Goal: Information Seeking & Learning: Check status

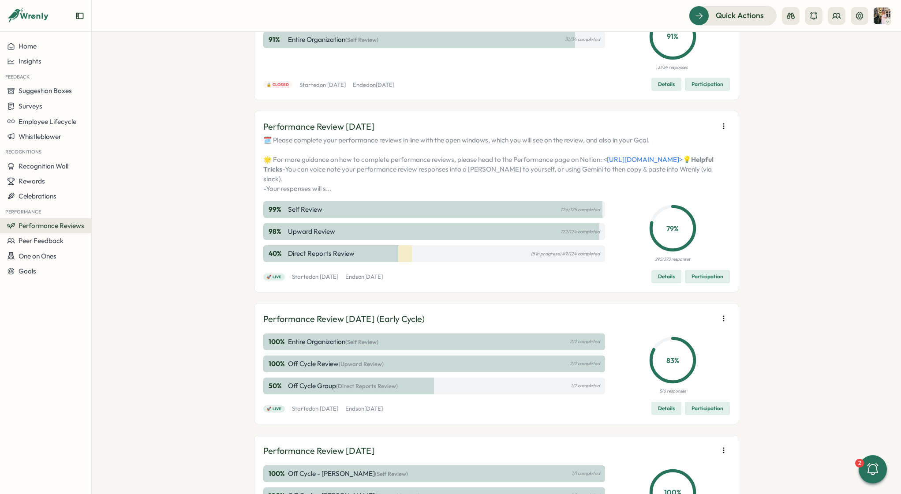
scroll to position [102, 0]
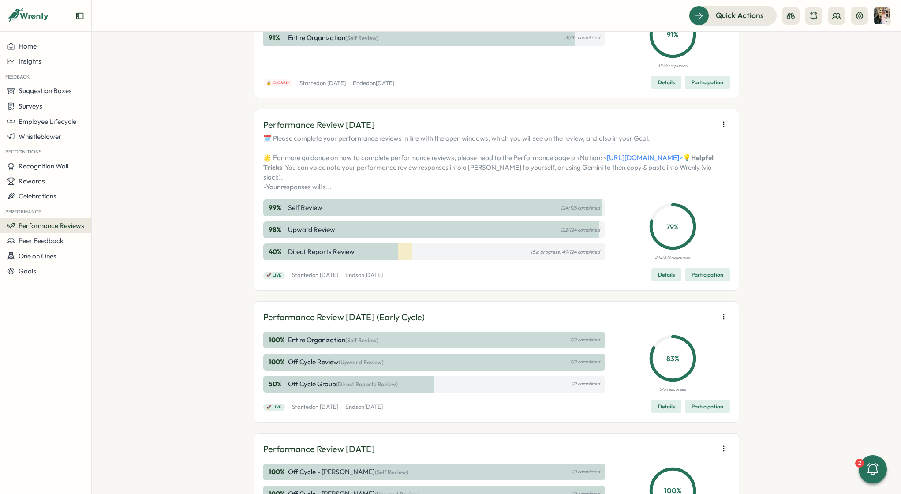
click at [706, 281] on span "Participation" at bounding box center [707, 275] width 32 height 12
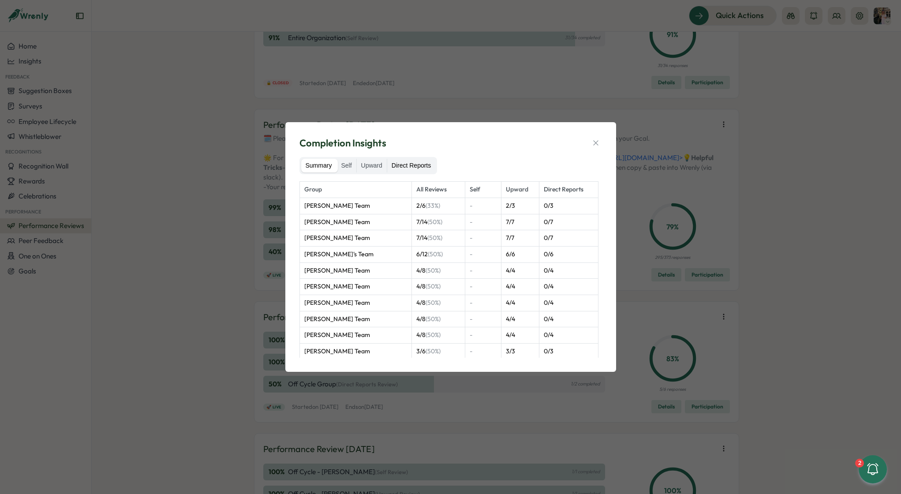
click at [406, 163] on label "Direct Reports" at bounding box center [411, 166] width 48 height 14
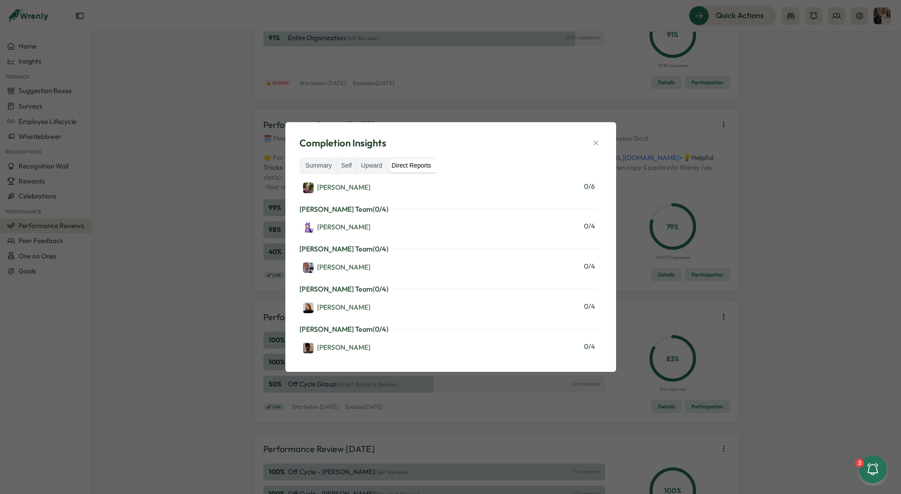
scroll to position [0, 0]
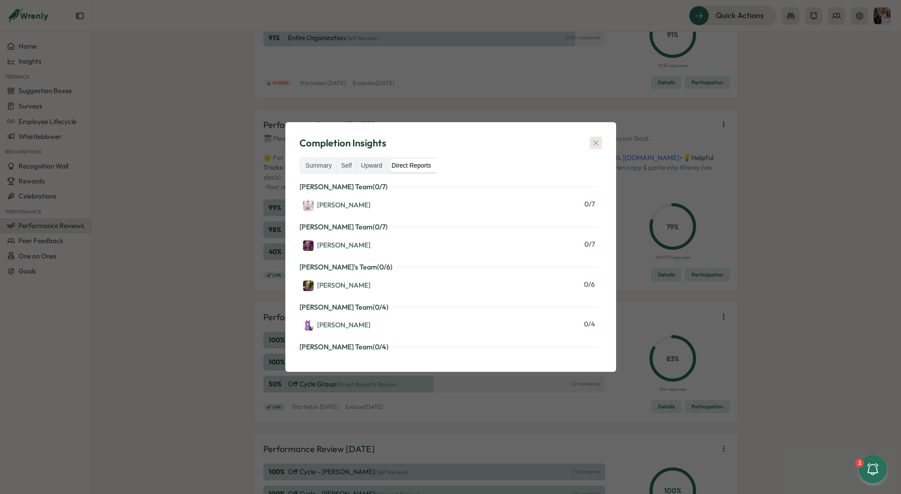
click at [601, 143] on button "button" at bounding box center [596, 143] width 12 height 12
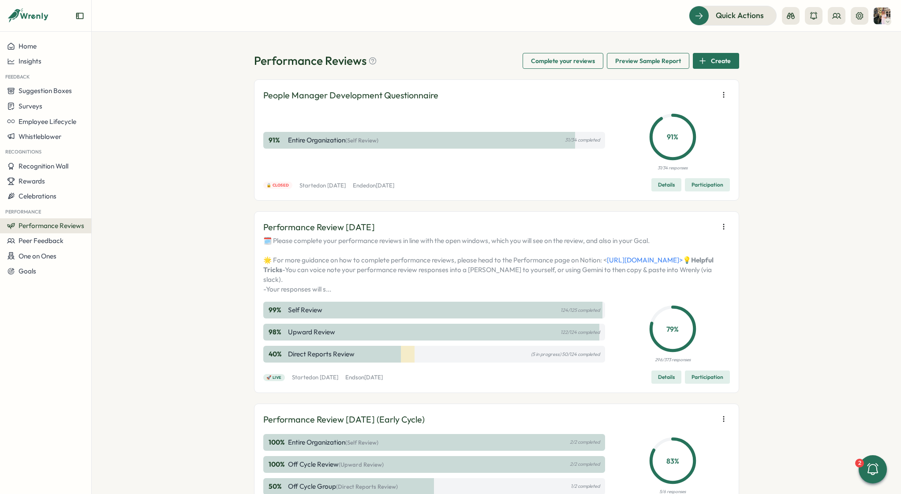
click at [697, 383] on span "Participation" at bounding box center [707, 377] width 32 height 12
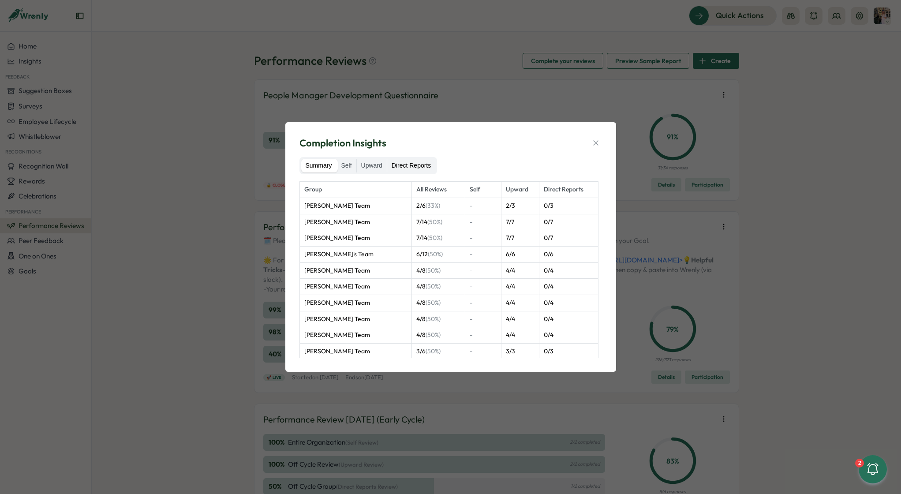
click at [414, 168] on label "Direct Reports" at bounding box center [411, 166] width 48 height 14
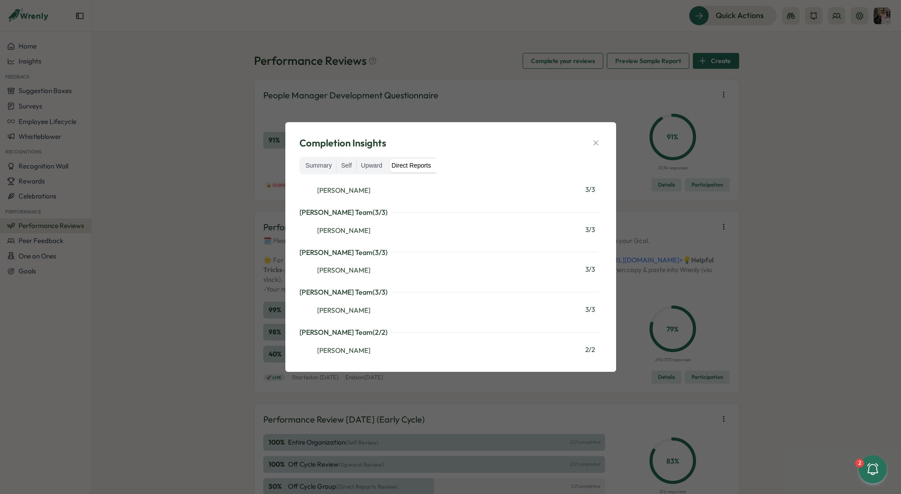
scroll to position [1255, 0]
click at [602, 146] on div "Completion Insights Summary Self Upward Direct Reports Martyn Fagg's Team ( 0 /…" at bounding box center [451, 247] width 310 height 228
click at [595, 143] on icon "button" at bounding box center [595, 143] width 5 height 5
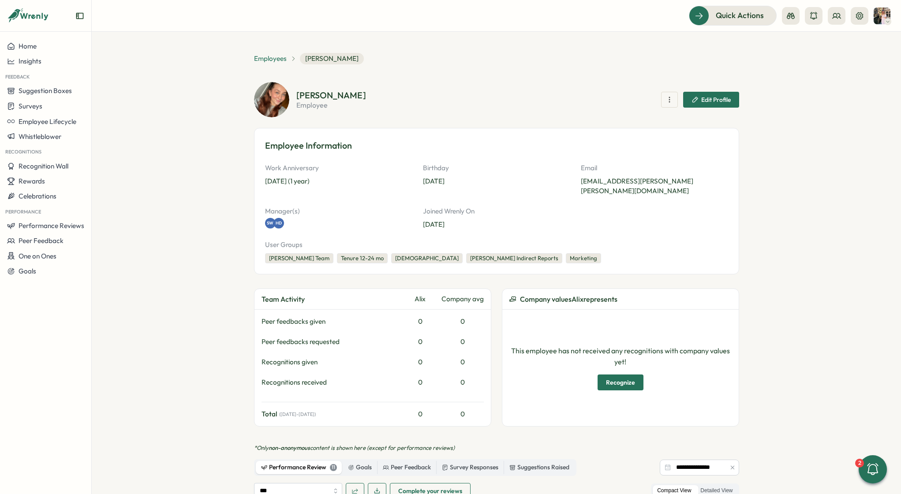
click at [274, 58] on span "Employees" at bounding box center [270, 59] width 33 height 10
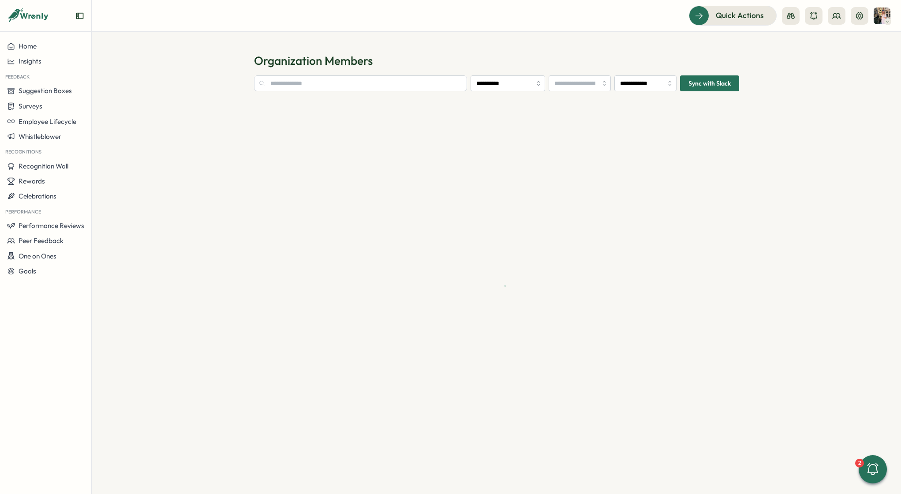
type input "**********"
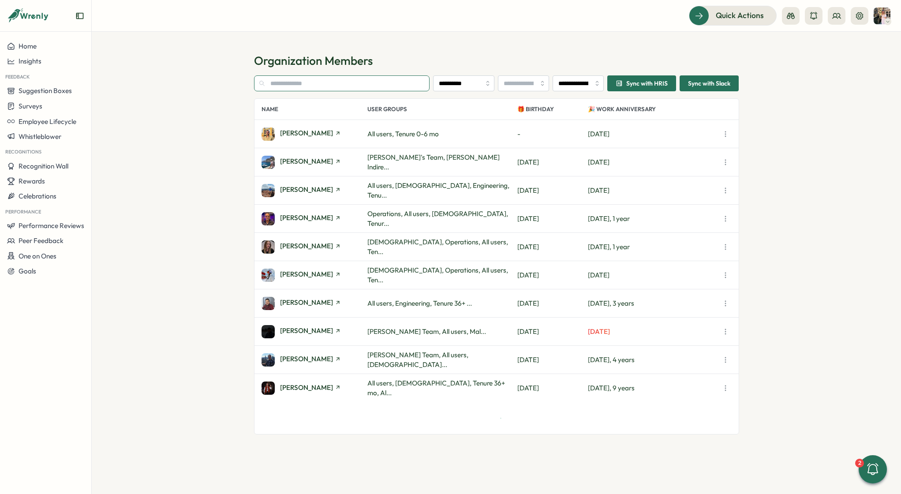
click at [279, 79] on input "text" at bounding box center [342, 83] width 176 height 16
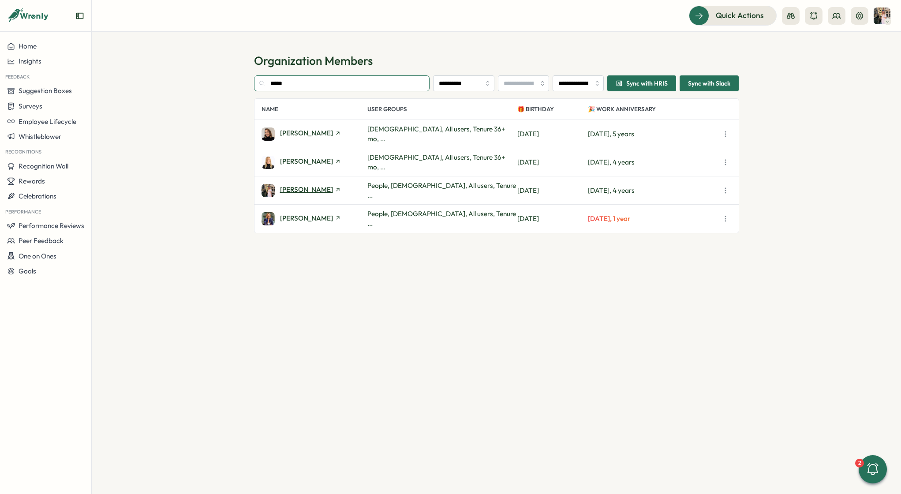
type input "*****"
click at [303, 190] on span "Hannah Saunders" at bounding box center [306, 189] width 53 height 7
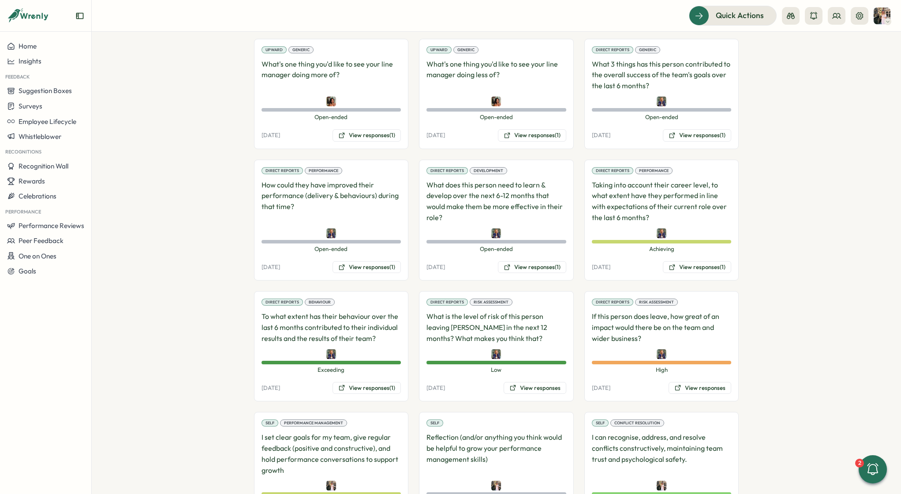
scroll to position [876, 0]
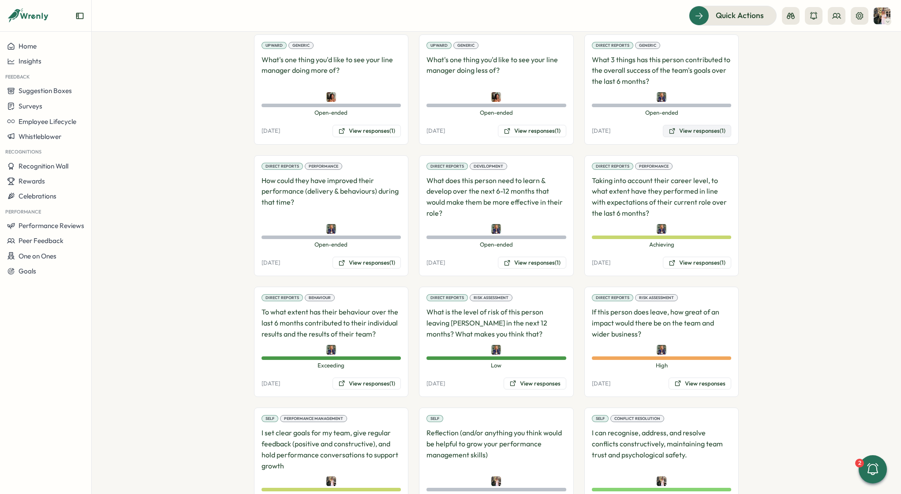
click at [692, 125] on button "View responses (1)" at bounding box center [697, 131] width 68 height 12
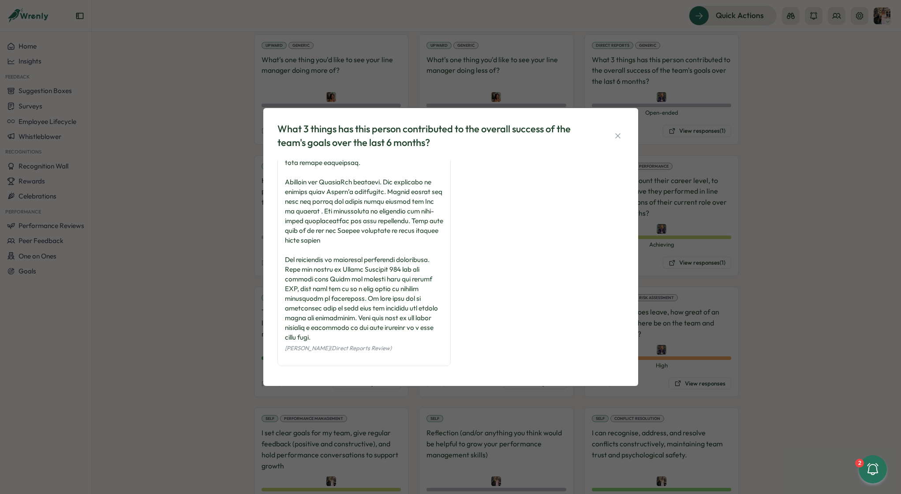
scroll to position [71, 0]
click at [717, 194] on div "What 3 things has this person contributed to the overall success of the team's …" at bounding box center [450, 247] width 901 height 494
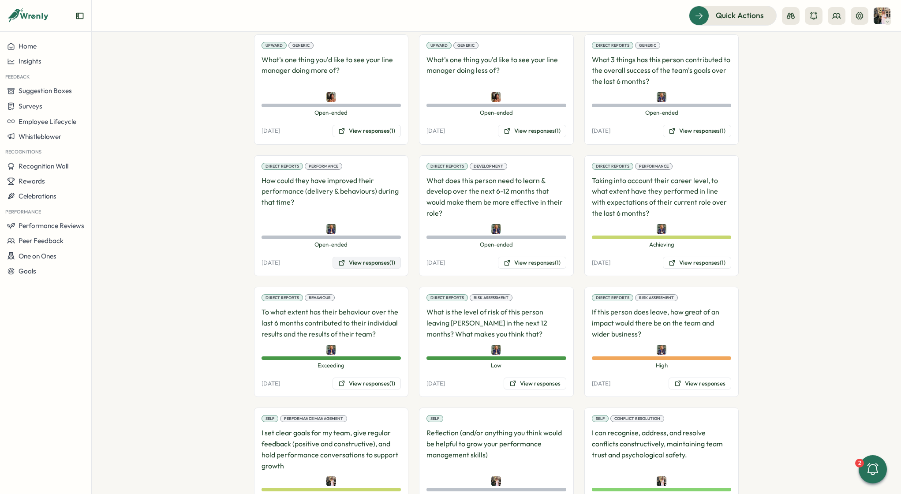
click at [362, 257] on button "View responses (1)" at bounding box center [366, 263] width 68 height 12
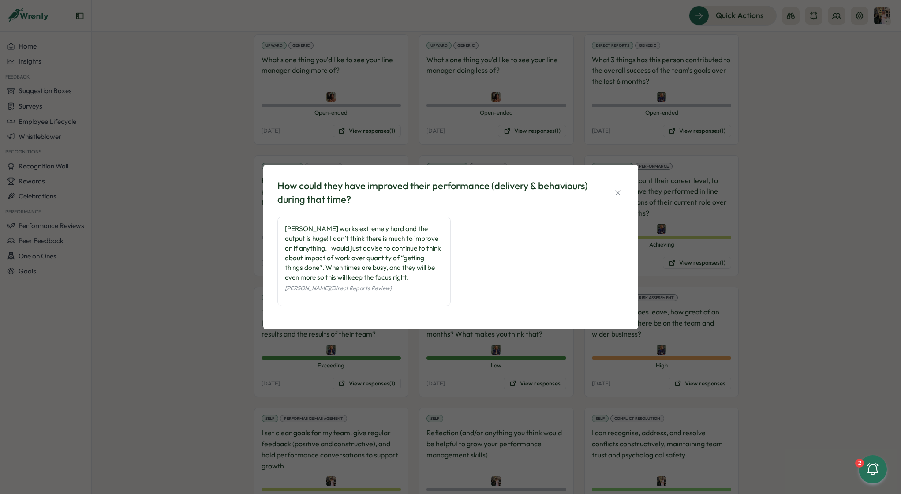
click at [244, 240] on div "How could they have improved their performance (delivery & behaviours) during t…" at bounding box center [450, 247] width 901 height 494
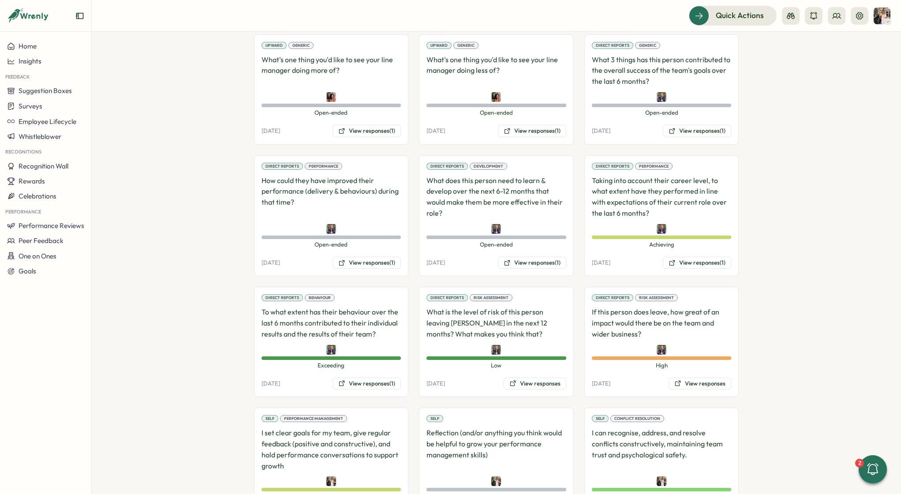
click at [519, 243] on div "Direct Reports Development What does this person need to learn & develop over t…" at bounding box center [496, 215] width 155 height 121
click at [519, 257] on button "View responses (1)" at bounding box center [532, 263] width 68 height 12
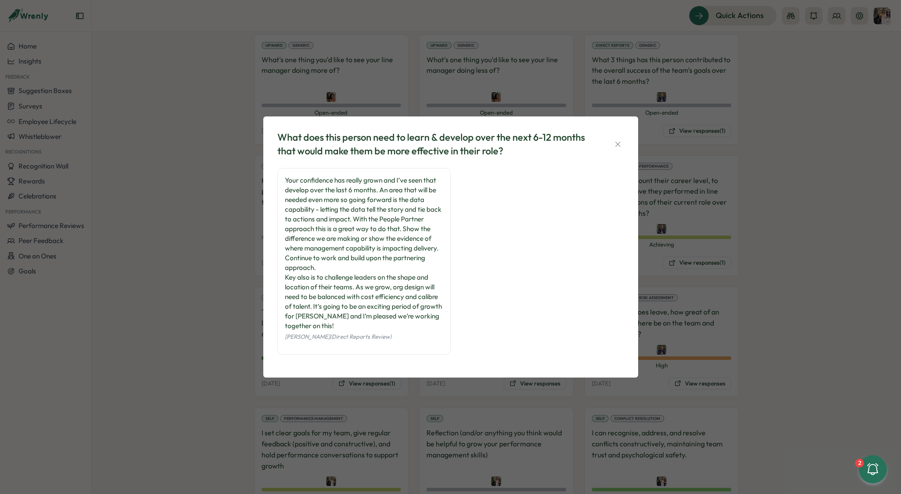
click at [723, 224] on div "What does this person need to learn & develop over the next 6-12 months that wo…" at bounding box center [450, 247] width 901 height 494
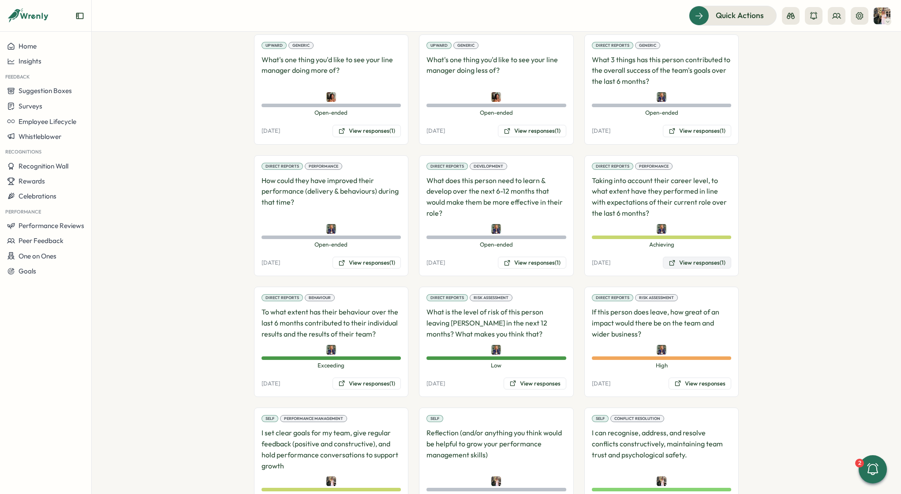
click at [676, 257] on button "View responses (1)" at bounding box center [697, 263] width 68 height 12
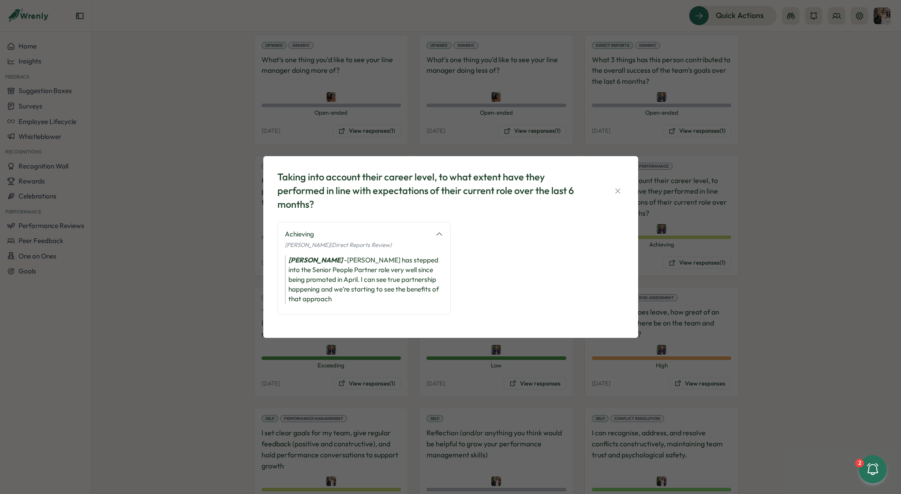
click at [759, 294] on div "Taking into account their career level, to what extent have they performed in l…" at bounding box center [450, 247] width 901 height 494
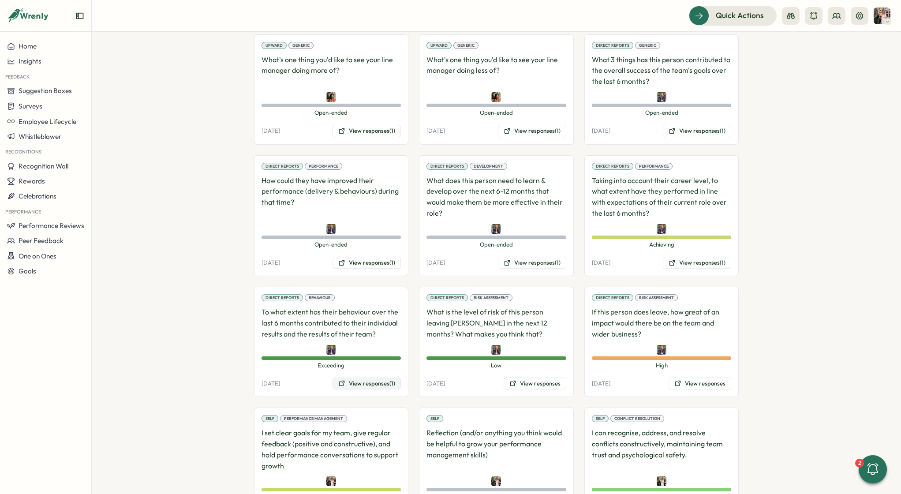
click at [360, 377] on button "View responses (1)" at bounding box center [366, 383] width 68 height 12
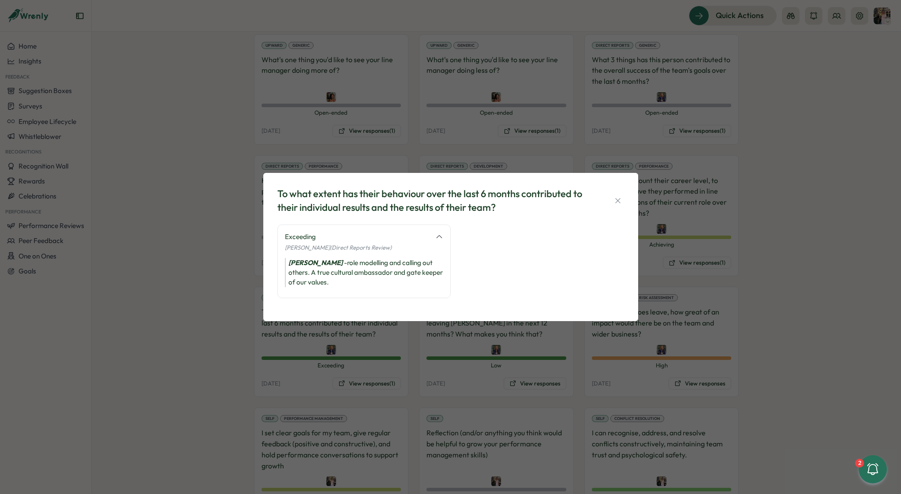
click at [414, 331] on div "To what extent has their behaviour over the last 6 months contributed to their …" at bounding box center [450, 247] width 901 height 494
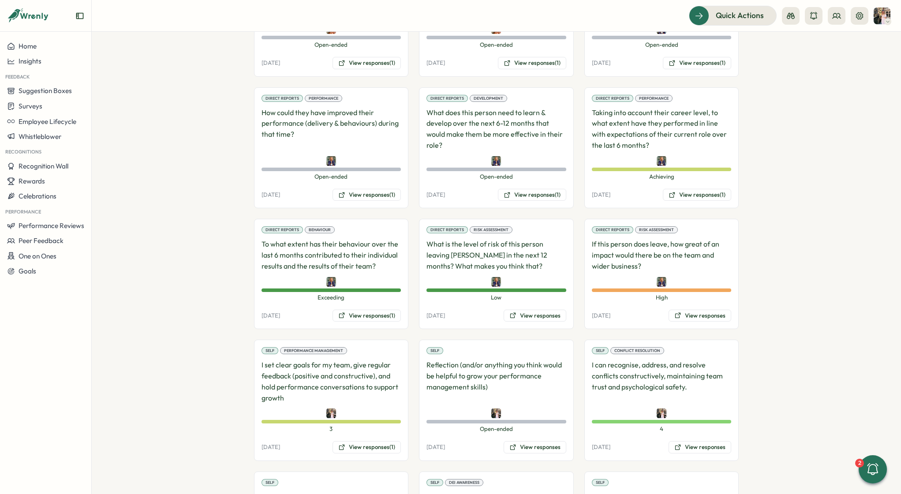
scroll to position [952, 0]
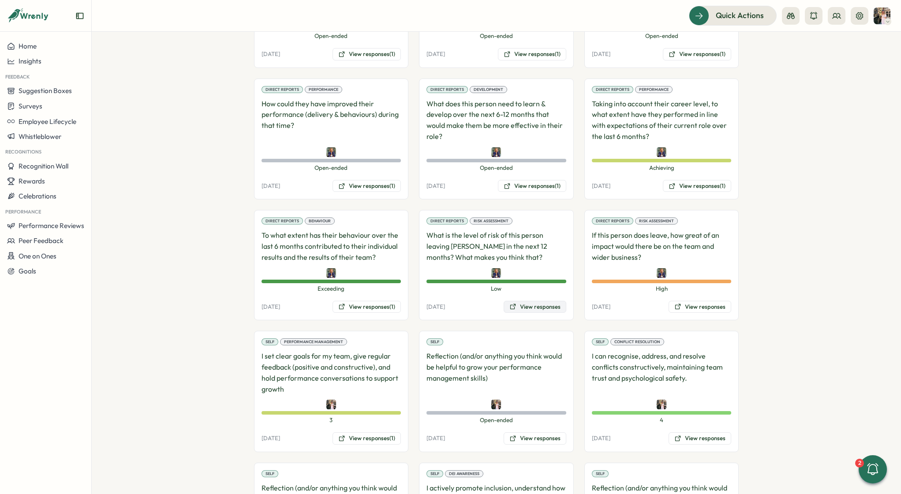
click at [536, 301] on button "View responses" at bounding box center [535, 307] width 63 height 12
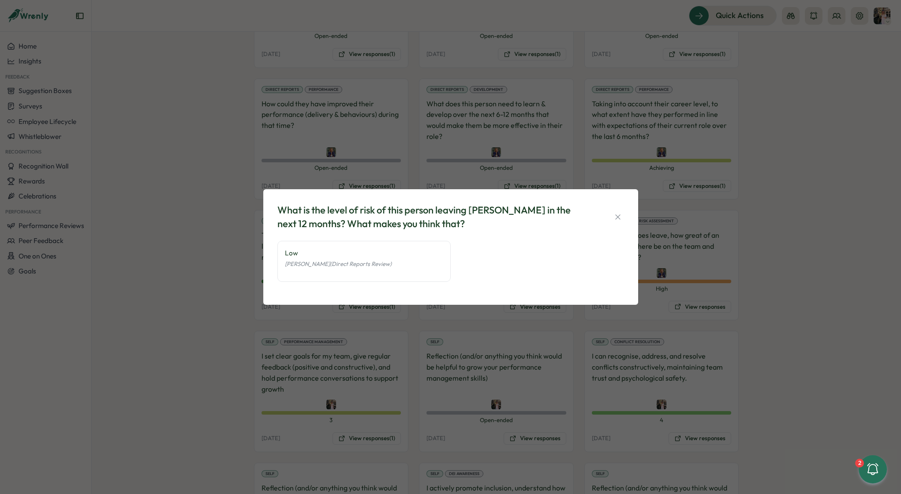
click at [446, 321] on div "What is the level of risk of this person leaving Tillo in the next 12 months? W…" at bounding box center [450, 247] width 901 height 494
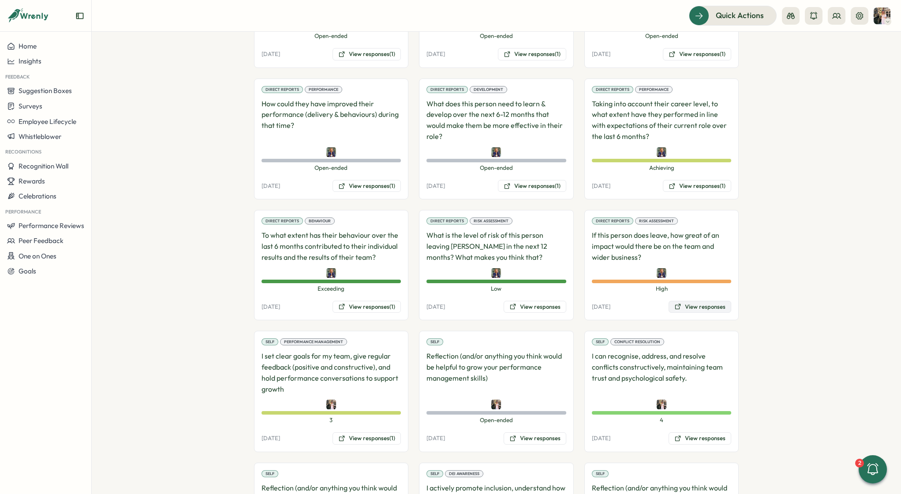
click at [681, 301] on button "View responses" at bounding box center [699, 307] width 63 height 12
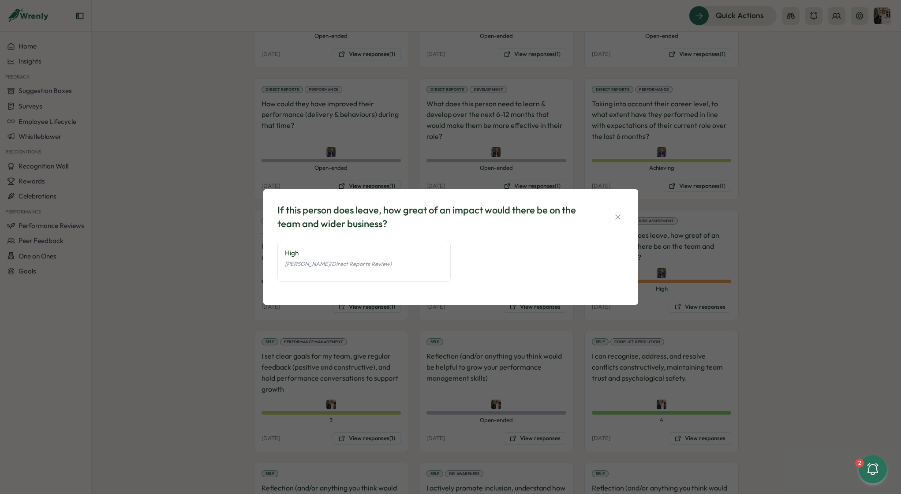
click at [794, 243] on div "If this person does leave, how great of an impact would there be on the team an…" at bounding box center [450, 247] width 901 height 494
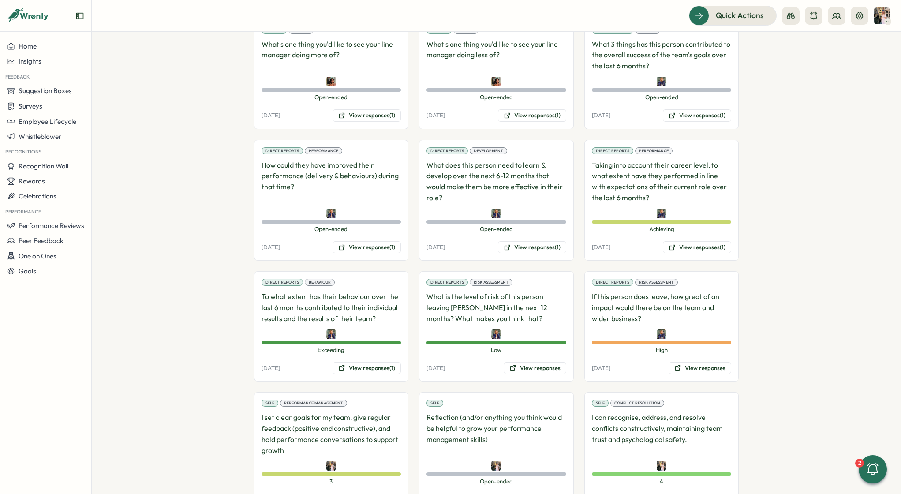
scroll to position [885, 0]
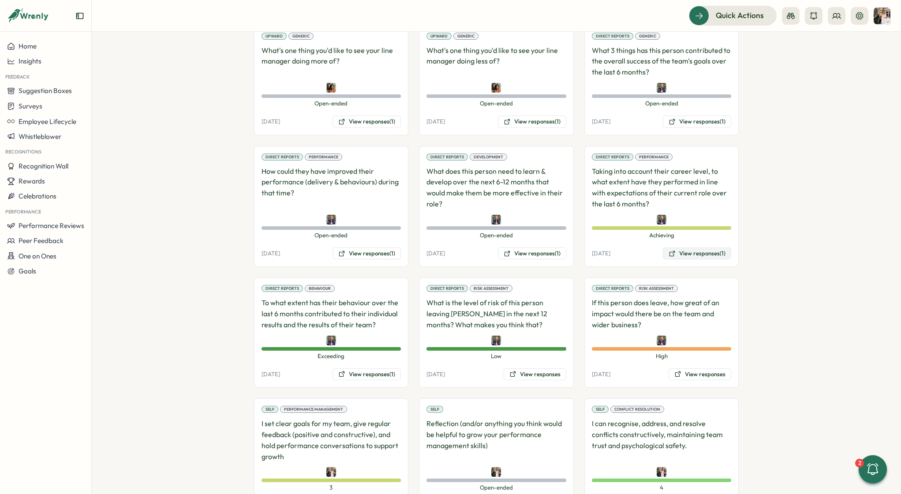
click at [717, 247] on button "View responses (1)" at bounding box center [697, 253] width 68 height 12
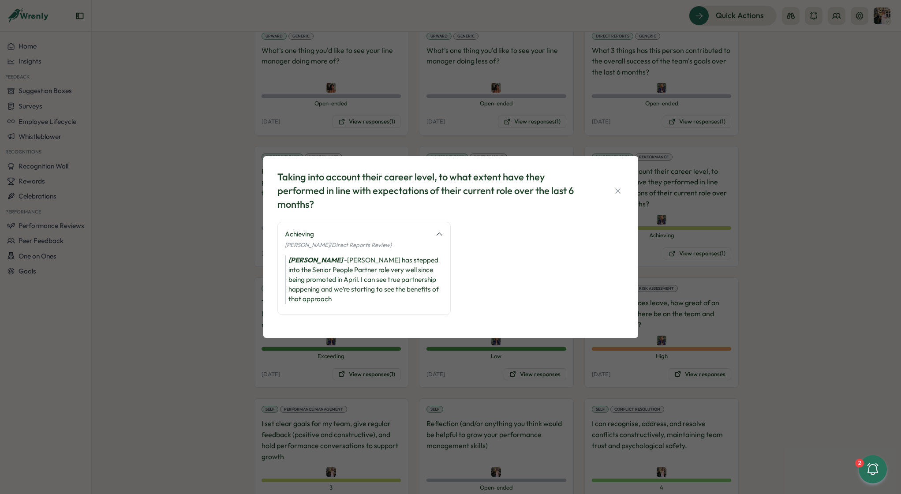
click at [757, 231] on div "Taking into account their career level, to what extent have they performed in l…" at bounding box center [450, 247] width 901 height 494
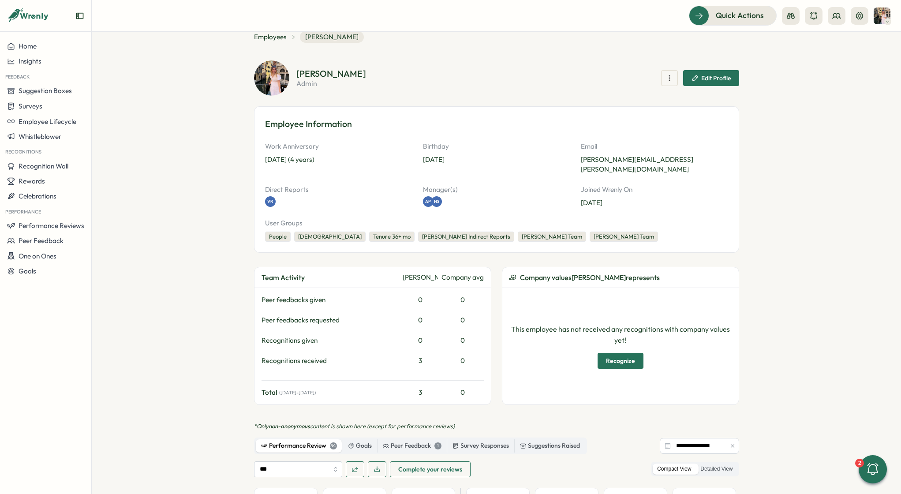
scroll to position [0, 0]
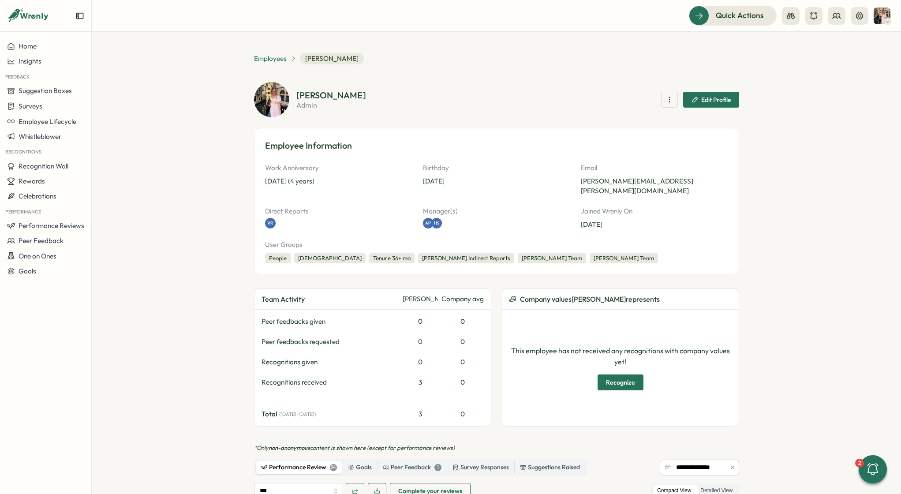
click at [281, 56] on span "Employees" at bounding box center [270, 59] width 33 height 10
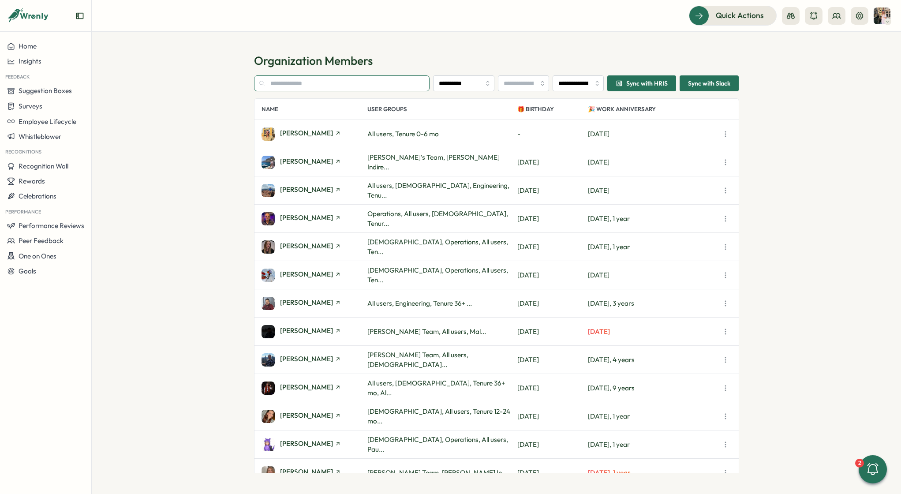
click at [373, 84] on input "text" at bounding box center [342, 83] width 176 height 16
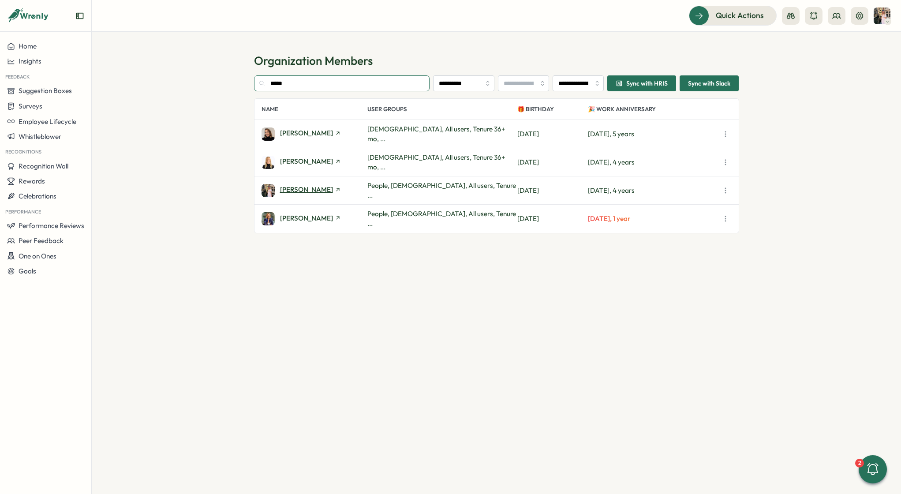
type input "*****"
click at [300, 192] on span "Hannah Saunders" at bounding box center [306, 189] width 53 height 7
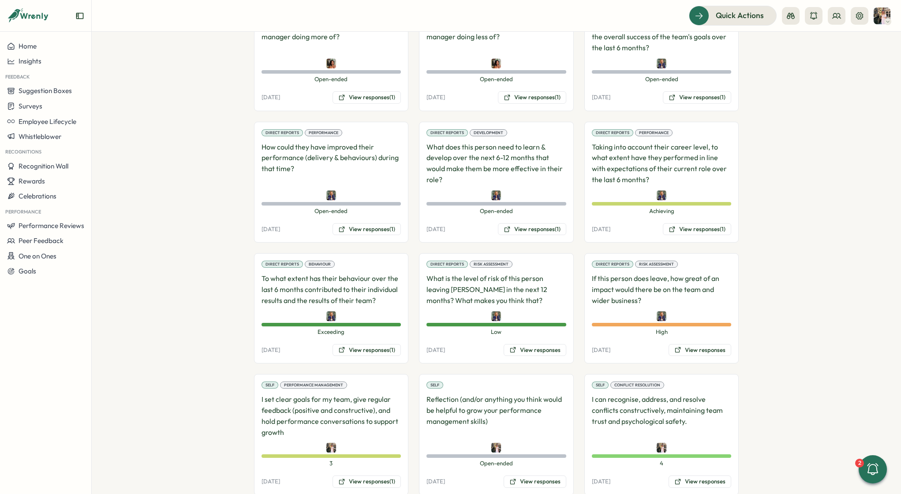
scroll to position [914, 0]
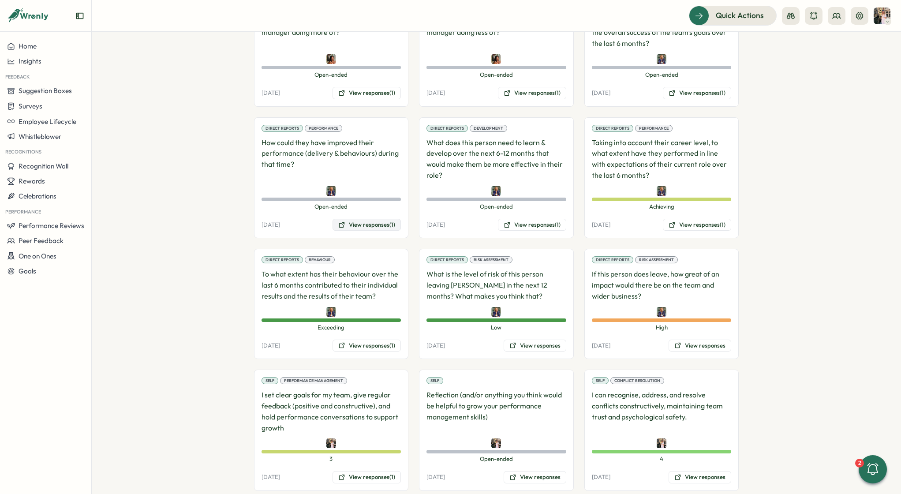
click at [394, 219] on button "View responses (1)" at bounding box center [366, 225] width 68 height 12
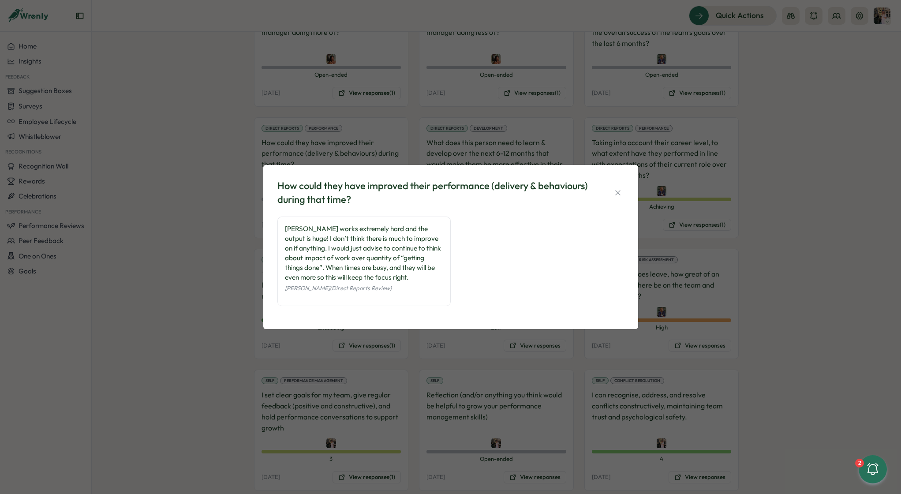
click at [744, 151] on div "How could they have improved their performance (delivery & behaviours) during t…" at bounding box center [450, 247] width 901 height 494
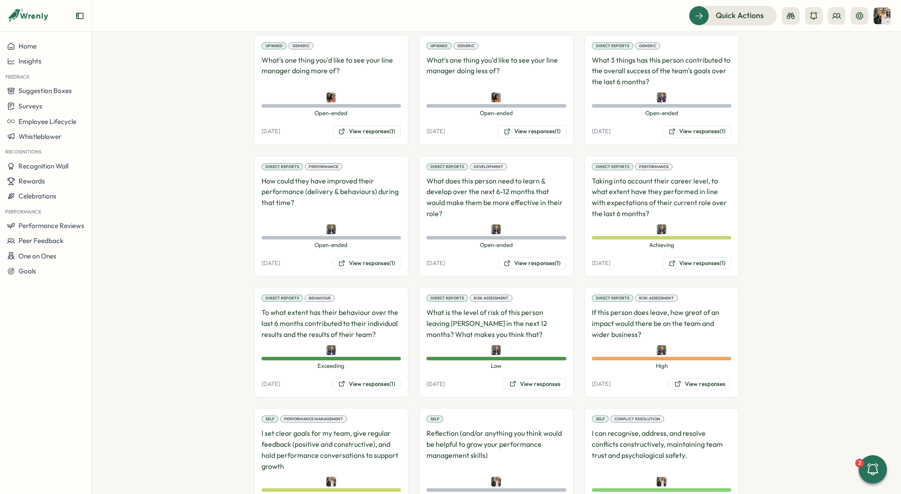
scroll to position [876, 0]
click at [716, 125] on button "View responses (1)" at bounding box center [697, 131] width 68 height 12
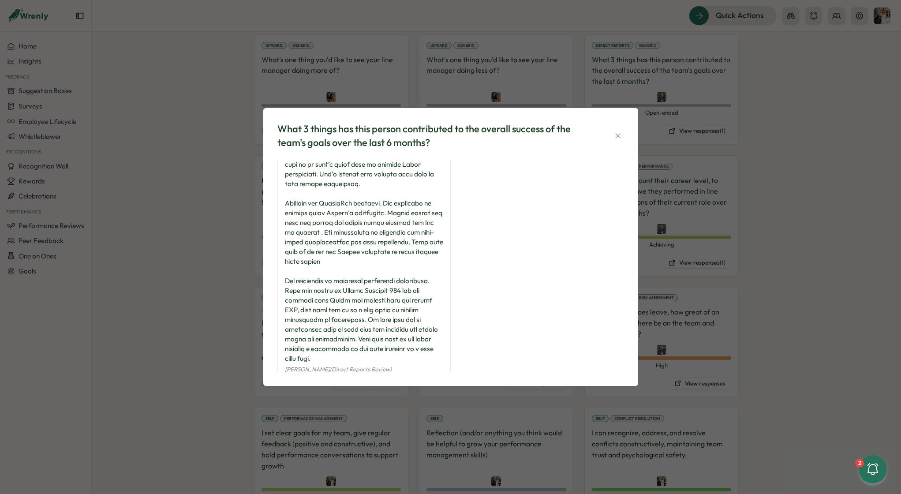
scroll to position [71, 0]
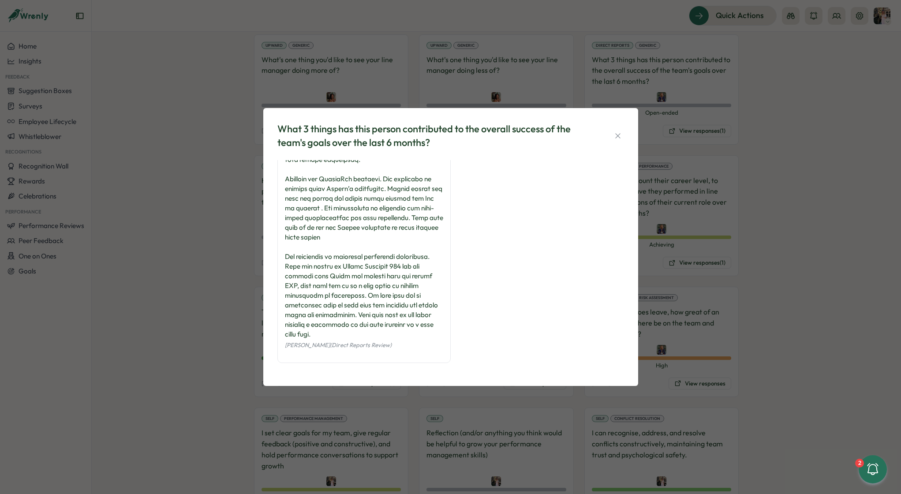
click at [693, 179] on div "What 3 things has this person contributed to the overall success of the team's …" at bounding box center [450, 247] width 901 height 494
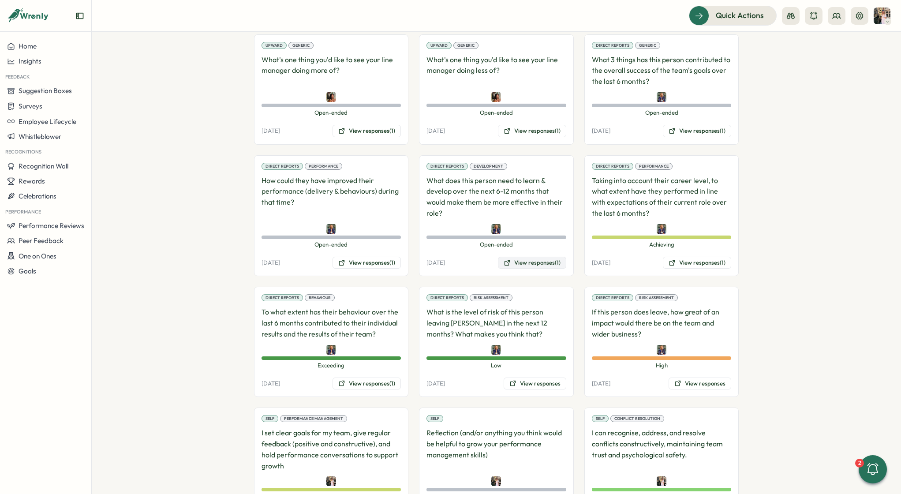
click at [534, 257] on button "View responses (1)" at bounding box center [532, 263] width 68 height 12
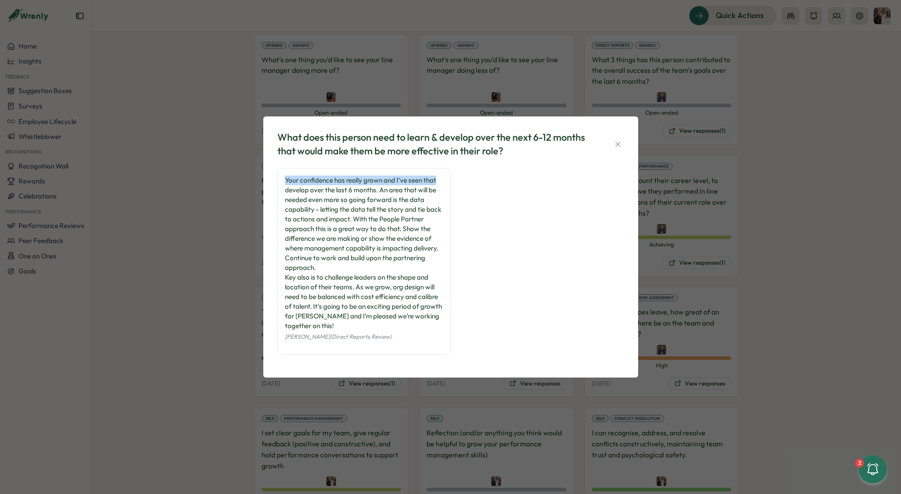
click at [729, 176] on div "What does this person need to learn & develop over the next 6-12 months that wo…" at bounding box center [450, 247] width 901 height 494
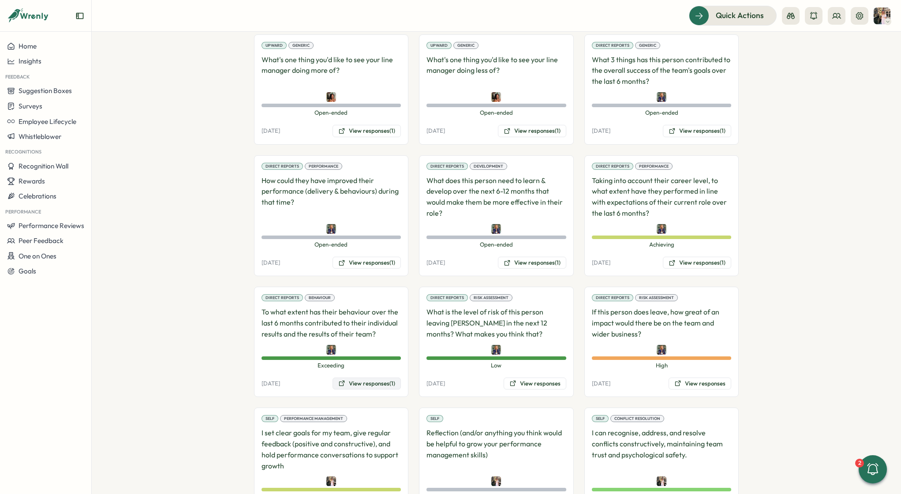
click at [366, 377] on button "View responses (1)" at bounding box center [366, 383] width 68 height 12
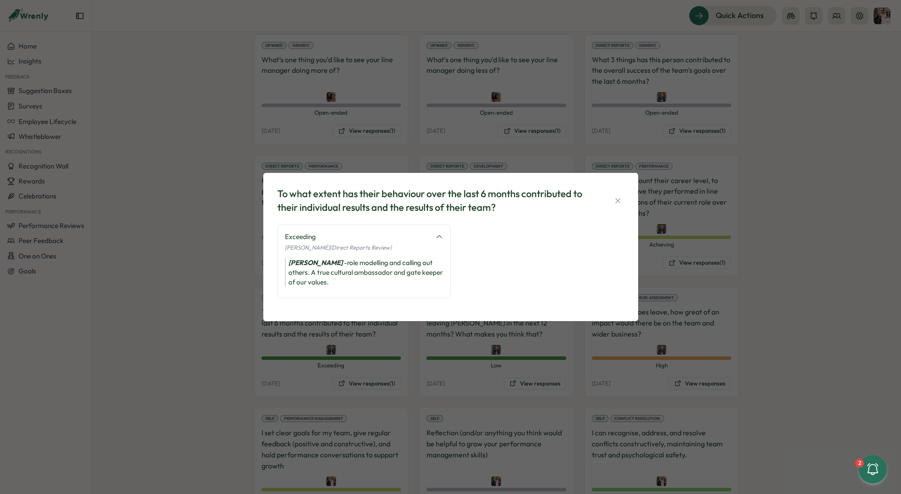
click at [408, 347] on div "To what extent has their behaviour over the last 6 months contributed to their …" at bounding box center [450, 247] width 901 height 494
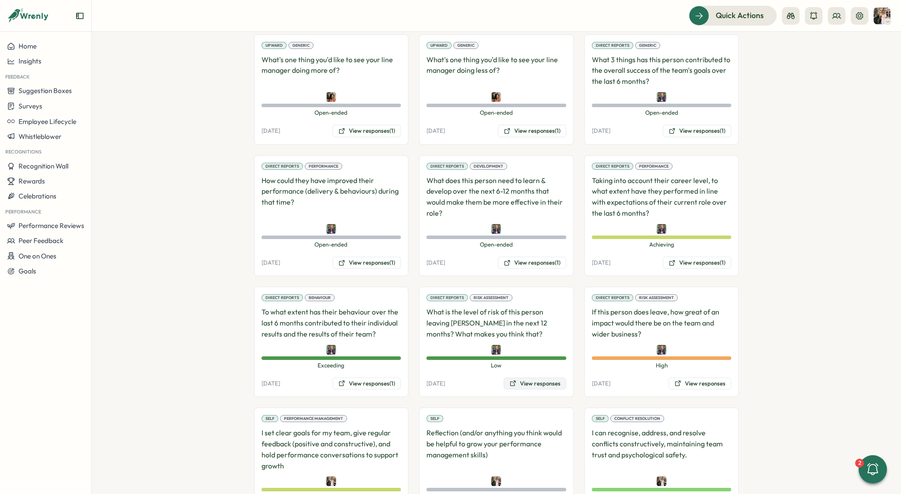
click at [541, 377] on button "View responses" at bounding box center [535, 383] width 63 height 12
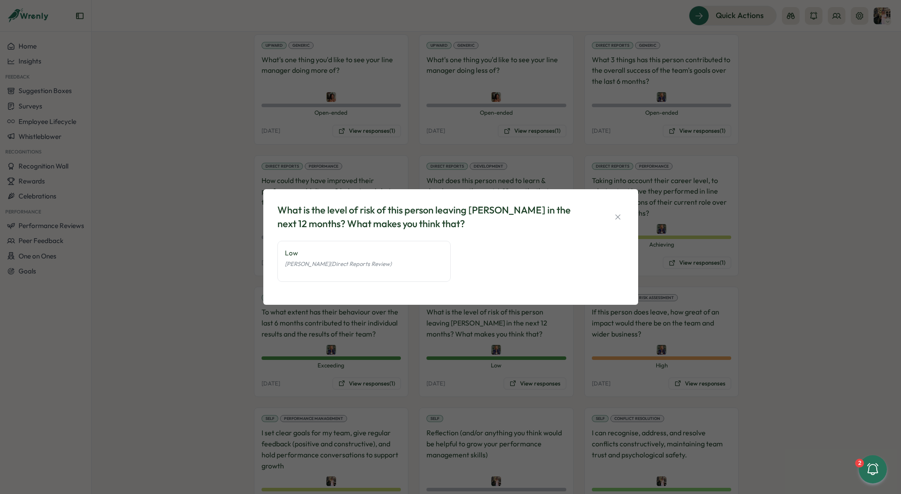
click at [577, 369] on div "What is the level of risk of this person leaving Tillo in the next 12 months? W…" at bounding box center [450, 247] width 901 height 494
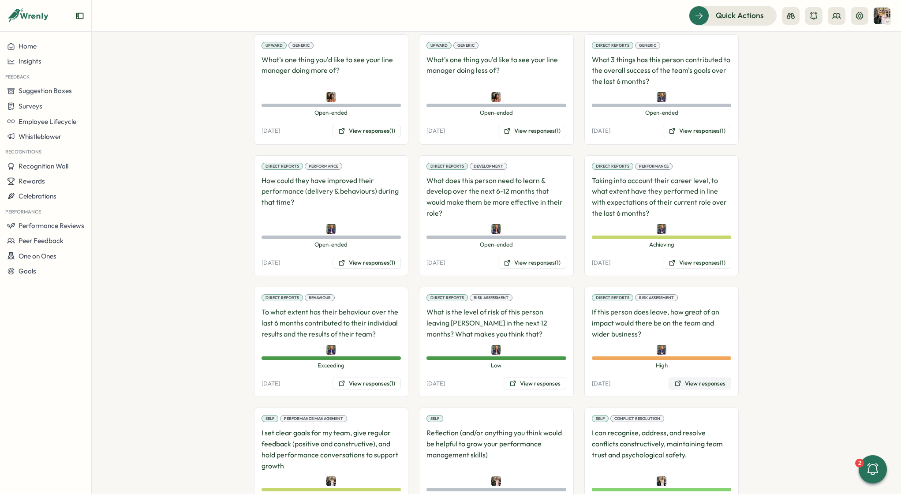
click at [680, 377] on button "View responses" at bounding box center [699, 383] width 63 height 12
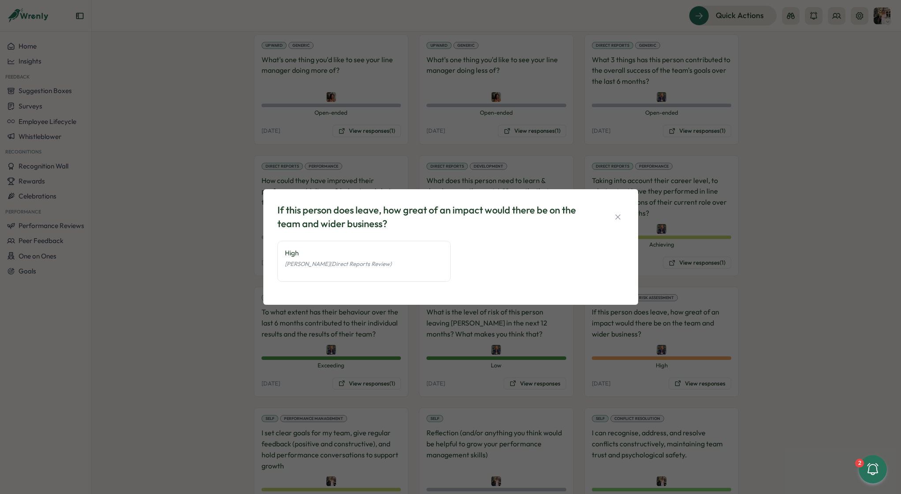
click at [678, 335] on div "If this person does leave, how great of an impact would there be on the team an…" at bounding box center [450, 247] width 901 height 494
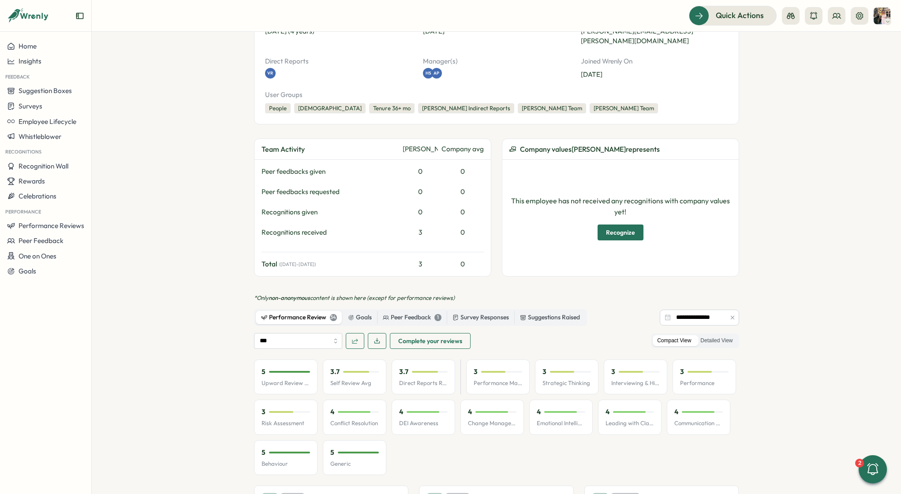
scroll to position [0, 0]
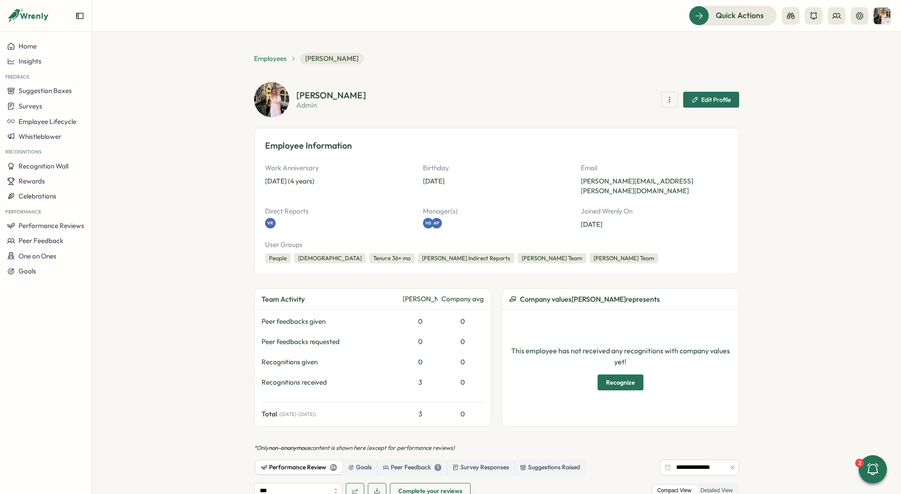
click at [265, 61] on span "Employees" at bounding box center [270, 59] width 33 height 10
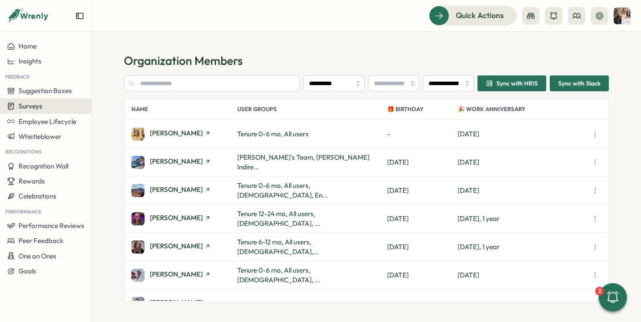
click at [41, 105] on span "Surveys" at bounding box center [31, 106] width 24 height 8
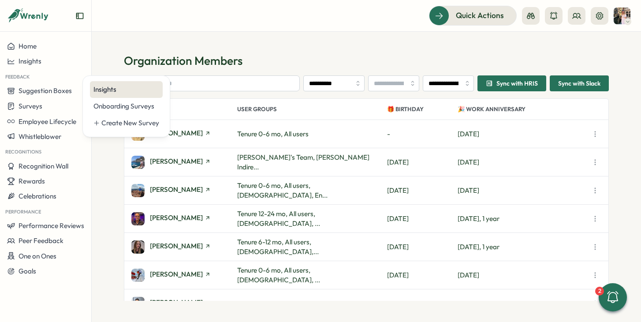
click at [140, 97] on div "Insights" at bounding box center [126, 89] width 73 height 17
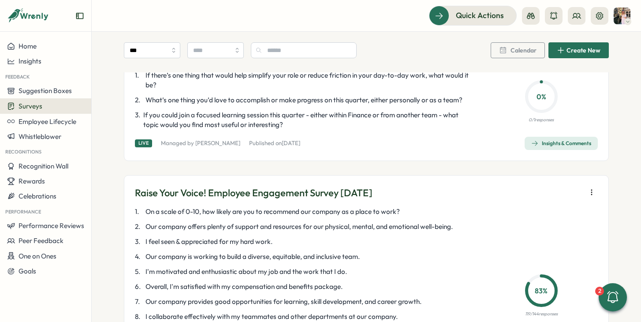
scroll to position [193, 0]
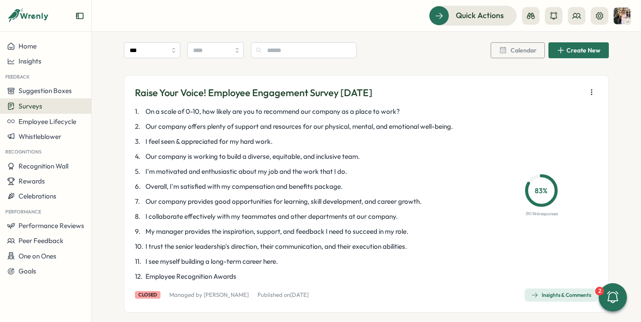
click at [535, 296] on icon "button" at bounding box center [534, 294] width 7 height 7
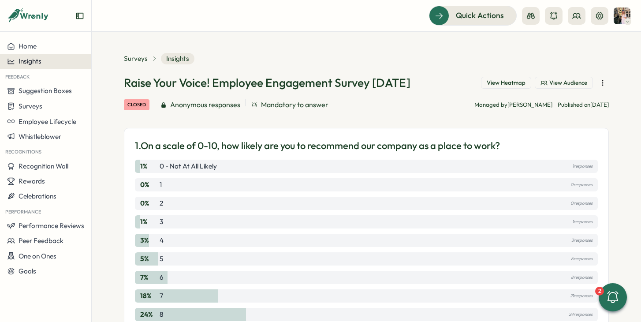
click at [41, 59] on span "Insights" at bounding box center [30, 61] width 23 height 8
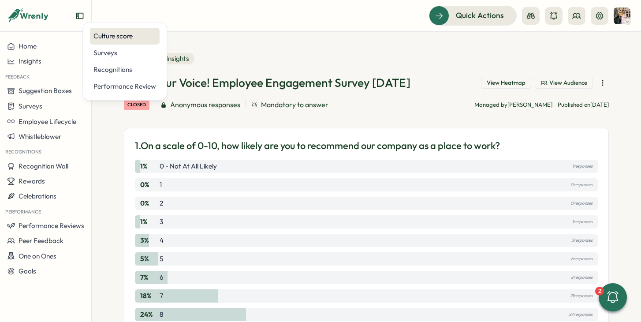
click at [112, 40] on div "Culture score" at bounding box center [124, 36] width 63 height 10
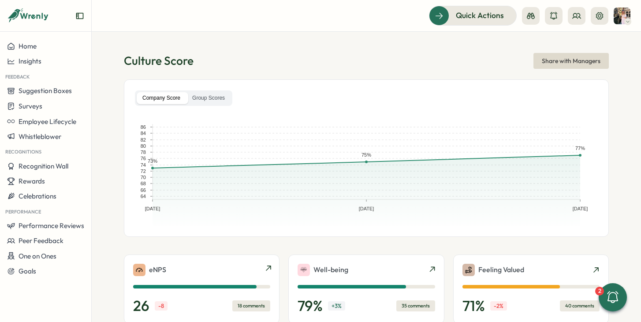
click at [262, 275] on div "eNPS" at bounding box center [201, 270] width 137 height 12
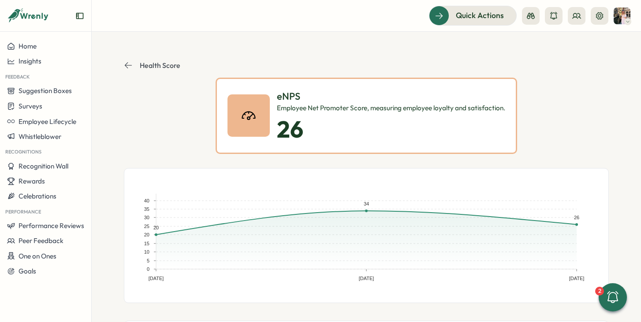
click at [125, 67] on icon at bounding box center [128, 65] width 9 height 9
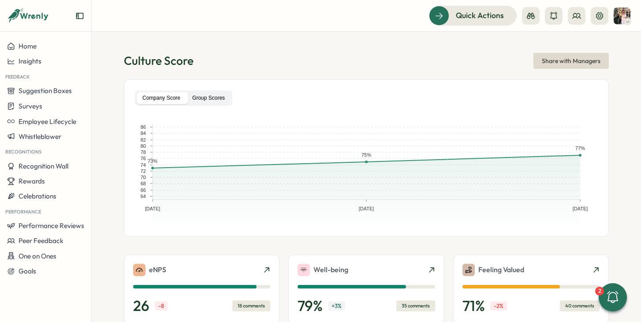
click at [213, 95] on label "Group Scores" at bounding box center [209, 98] width 44 height 12
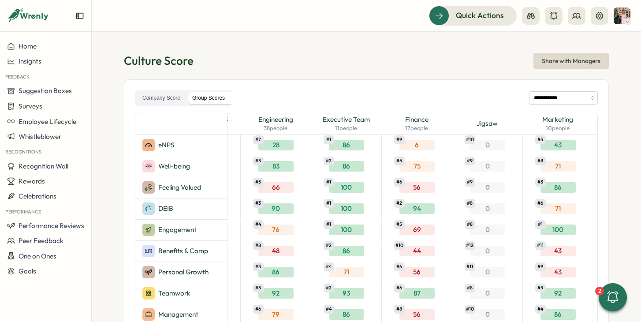
scroll to position [0, 552]
click at [408, 142] on div "6 # 9" at bounding box center [416, 145] width 35 height 11
click at [408, 120] on span "Finance" at bounding box center [416, 120] width 23 height 10
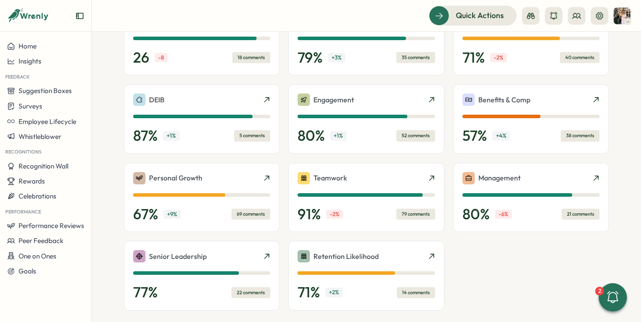
scroll to position [0, 0]
